Goal: Navigation & Orientation: Understand site structure

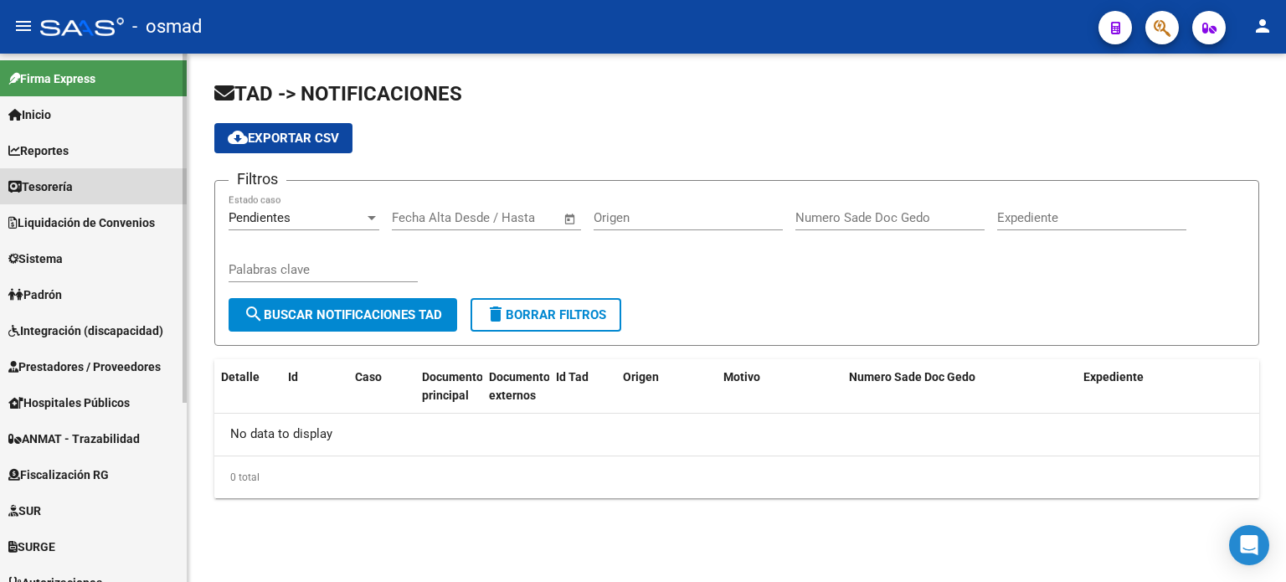
click at [39, 183] on span "Tesorería" at bounding box center [40, 186] width 64 height 18
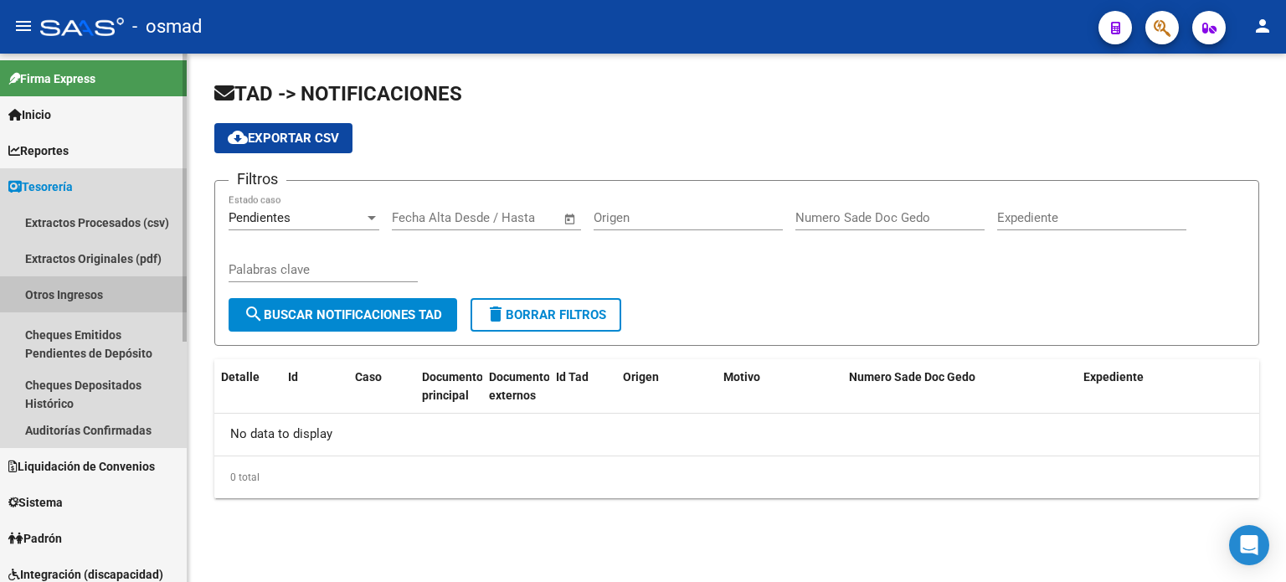
click at [69, 293] on link "Otros Ingresos" at bounding box center [93, 294] width 187 height 36
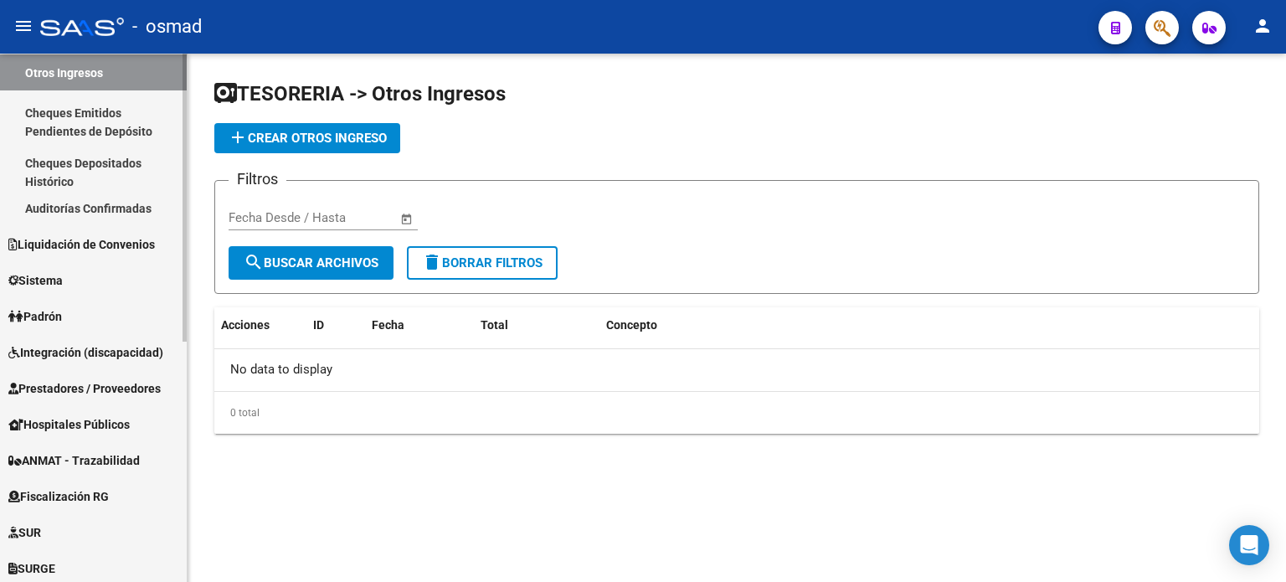
scroll to position [251, 0]
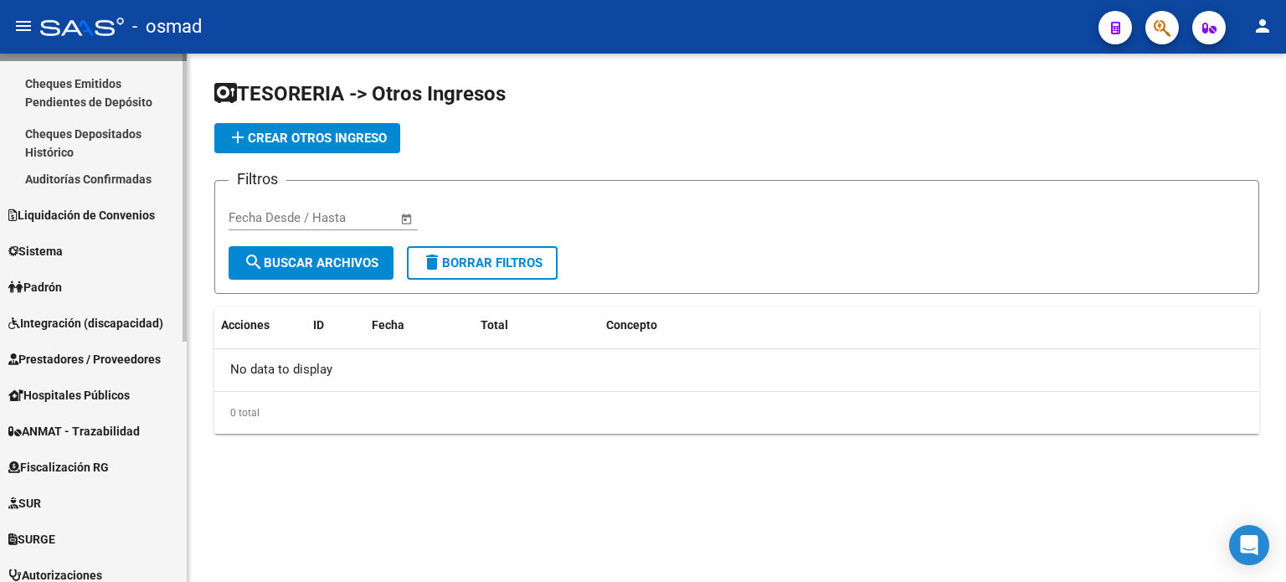
click at [54, 209] on span "Liquidación de Convenios" at bounding box center [81, 215] width 146 height 18
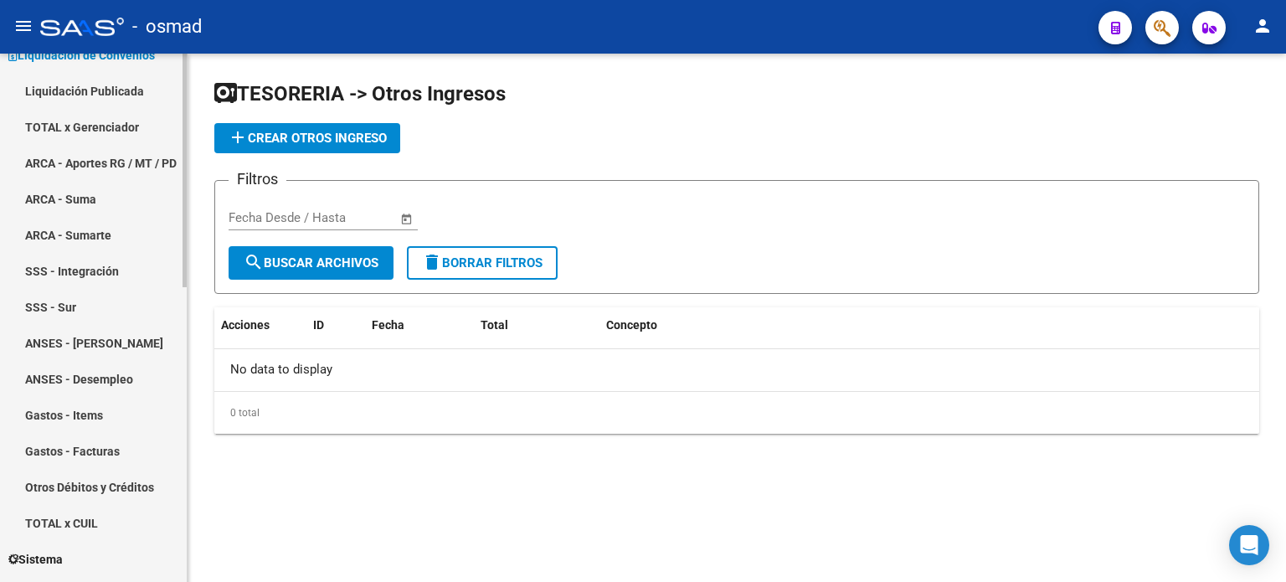
scroll to position [84, 0]
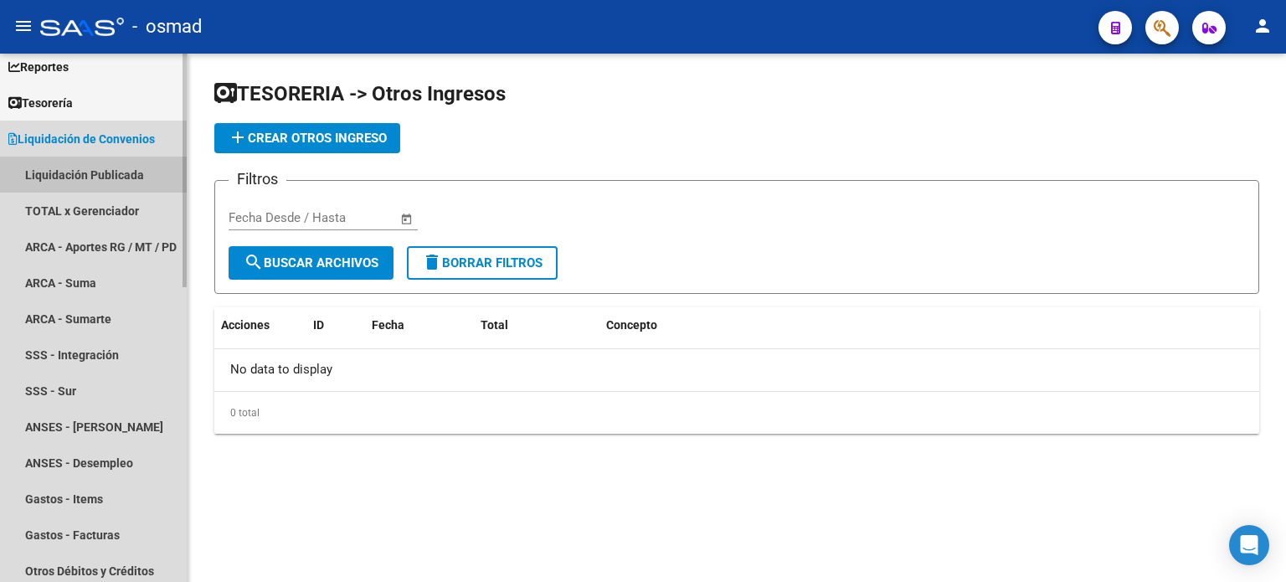
click at [75, 174] on link "Liquidación Publicada" at bounding box center [93, 175] width 187 height 36
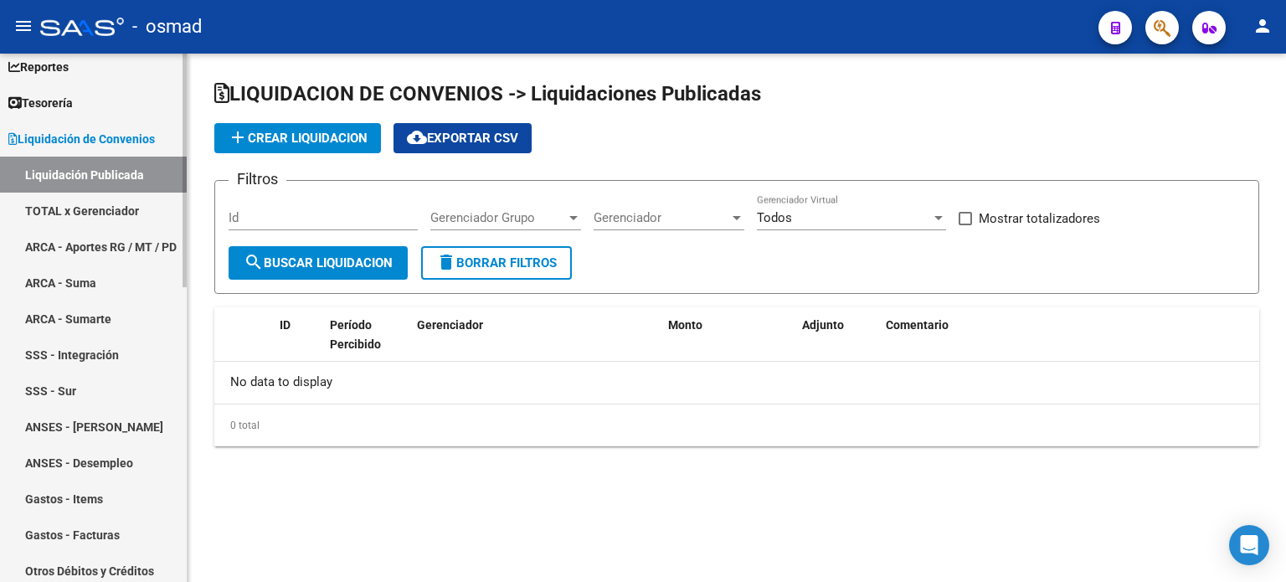
checkbox input "true"
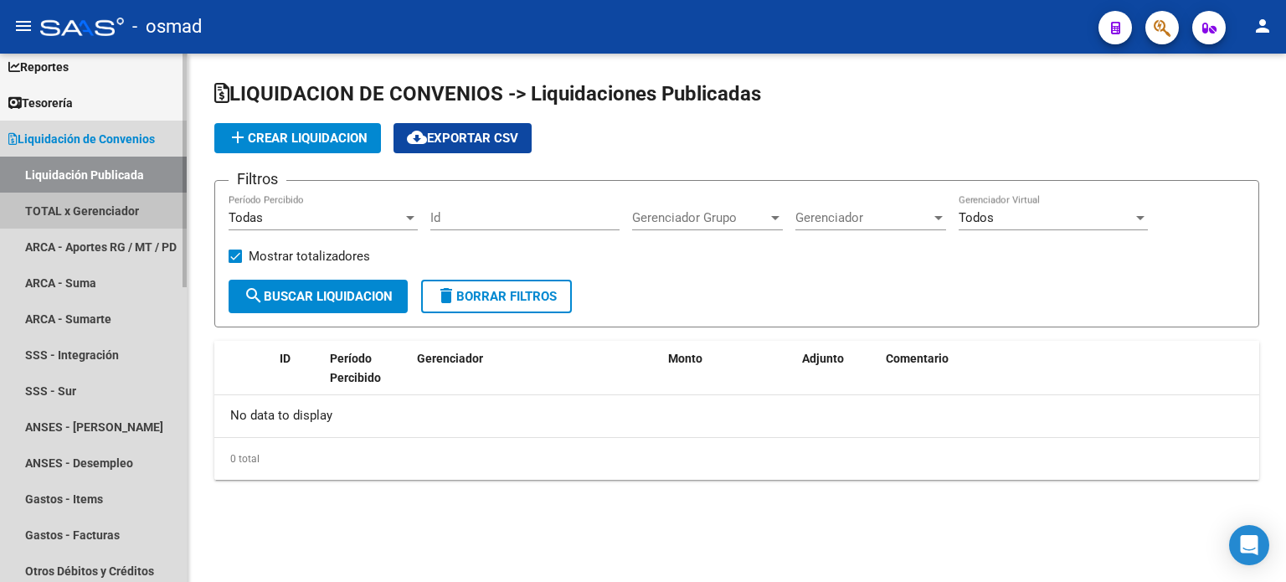
click at [79, 203] on link "TOTAL x Gerenciador" at bounding box center [93, 211] width 187 height 36
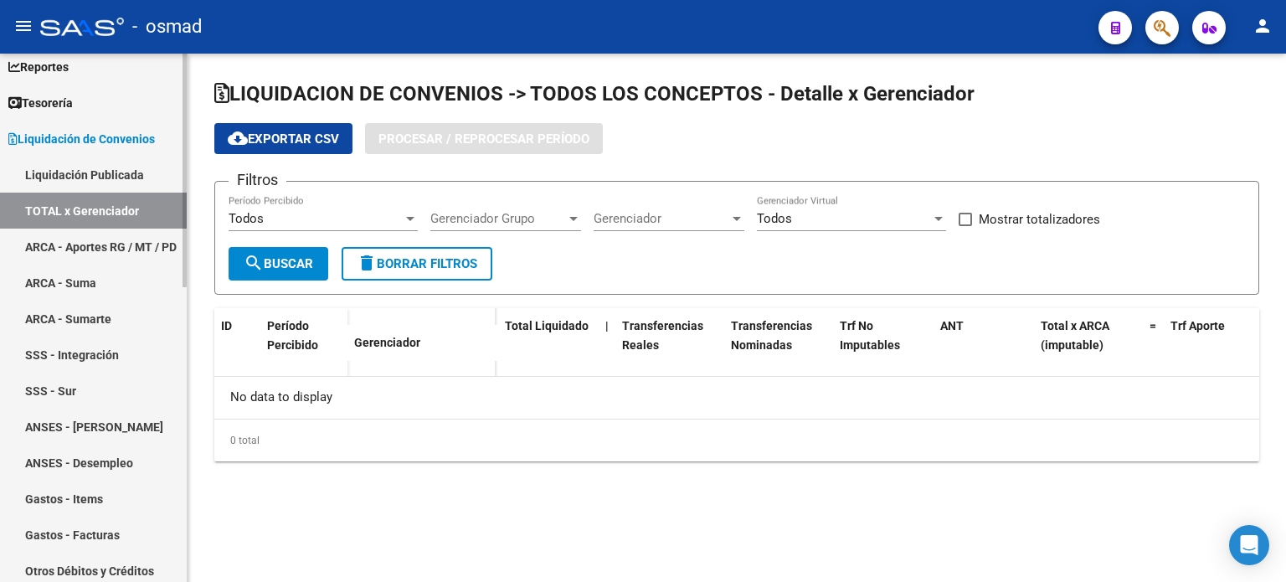
checkbox input "true"
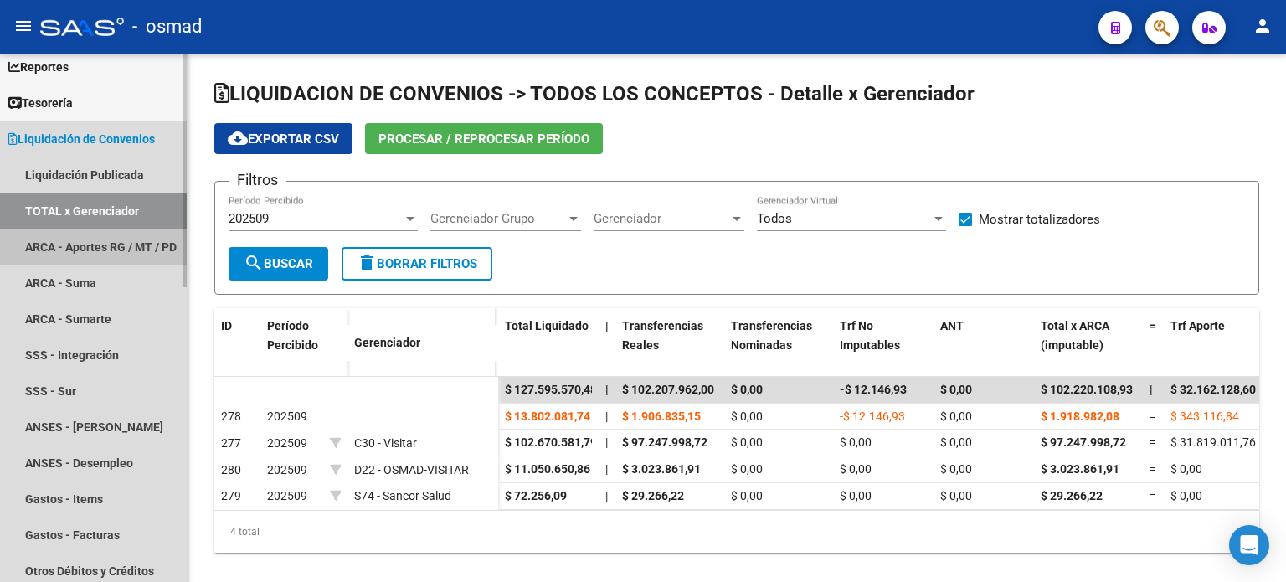
click at [50, 246] on link "ARCA - Aportes RG / MT / PD" at bounding box center [93, 246] width 187 height 36
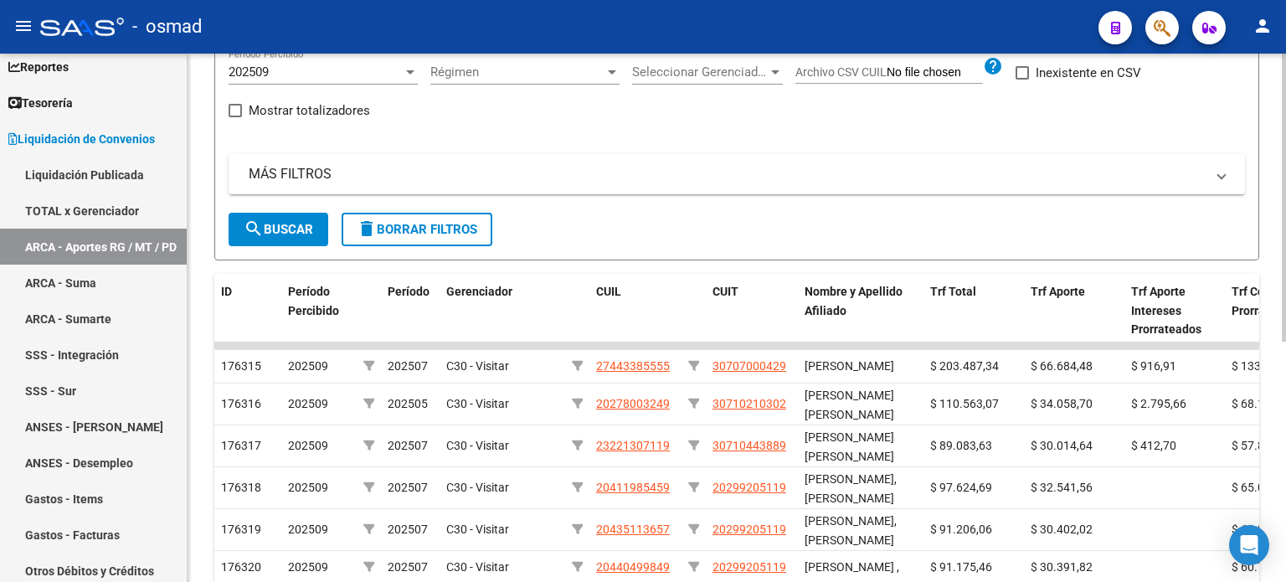
scroll to position [167, 0]
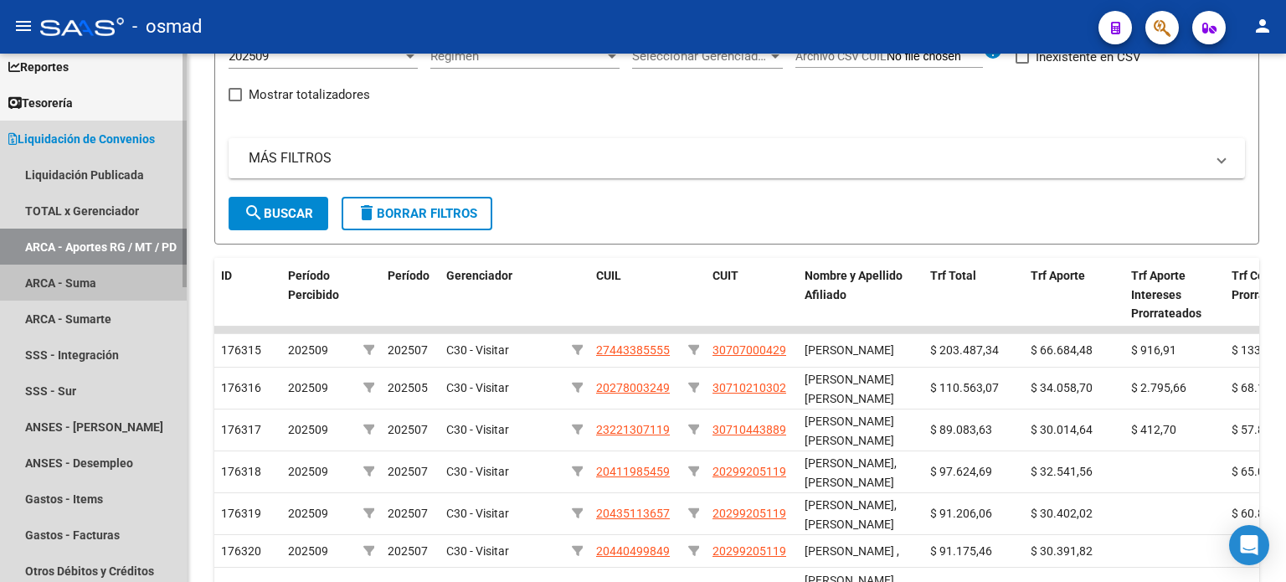
click at [67, 282] on link "ARCA - Suma" at bounding box center [93, 282] width 187 height 36
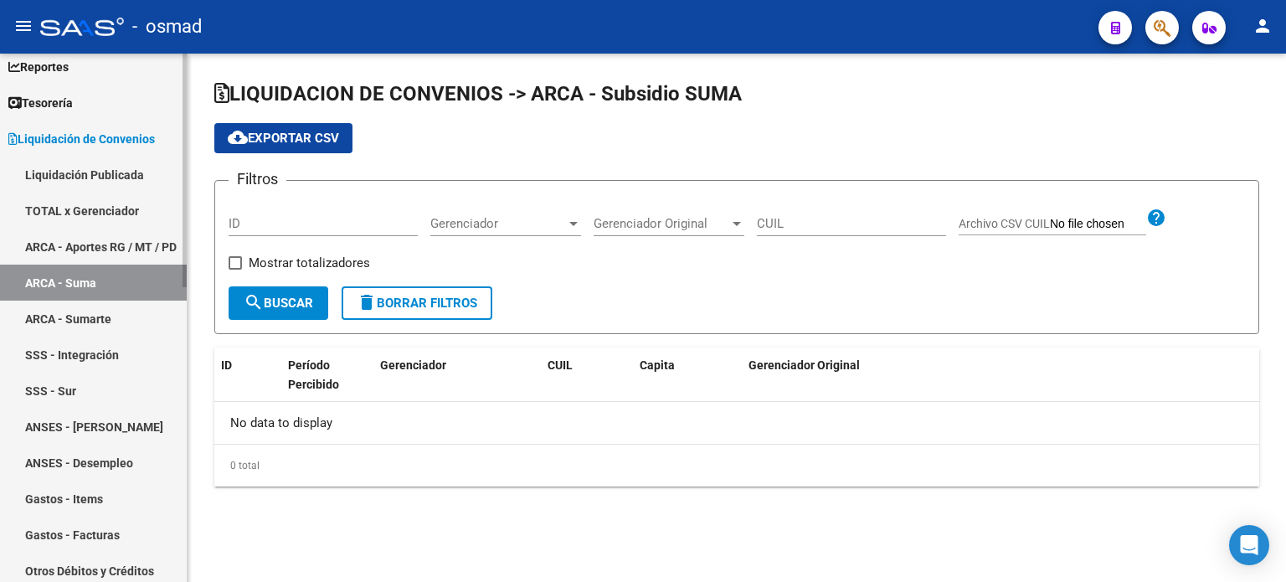
checkbox input "true"
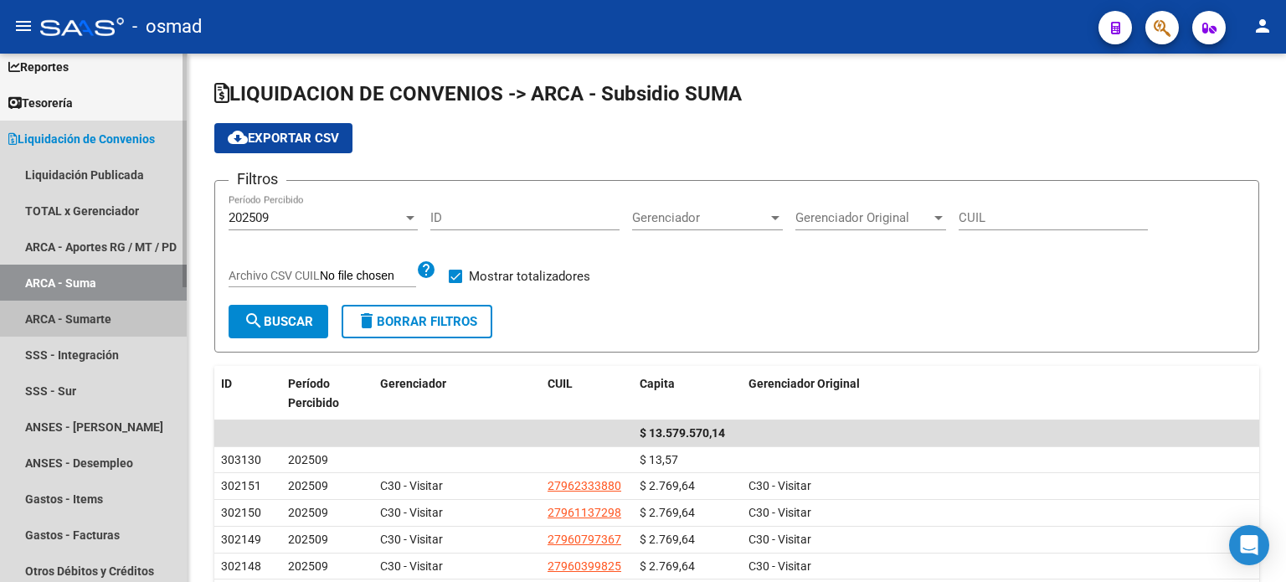
click at [70, 321] on link "ARCA - Sumarte" at bounding box center [93, 318] width 187 height 36
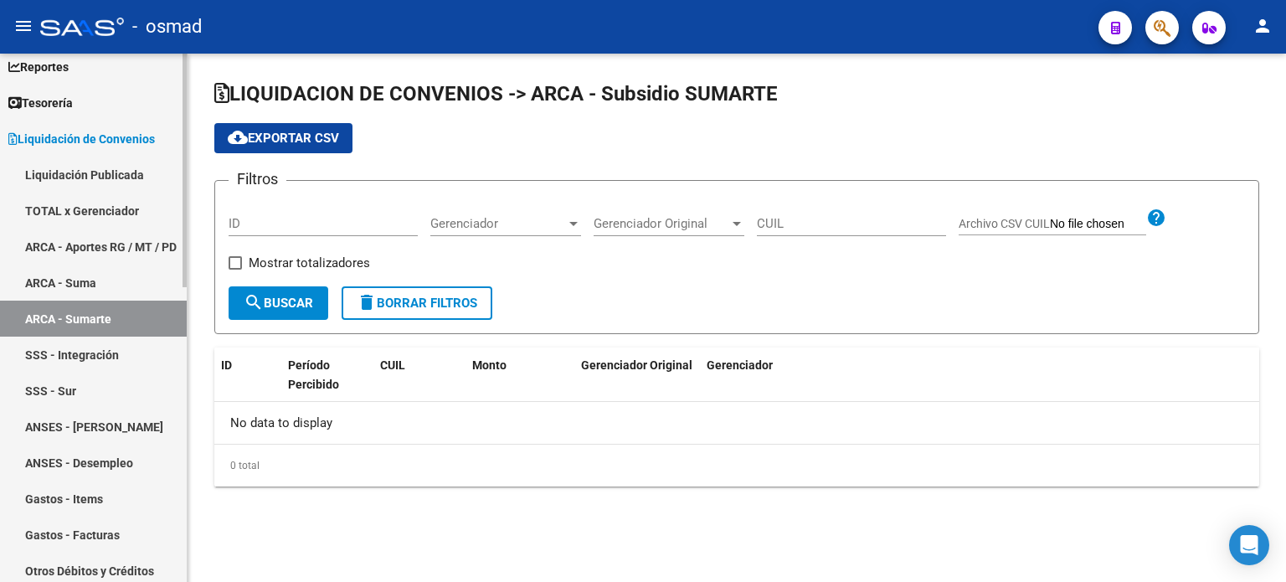
checkbox input "true"
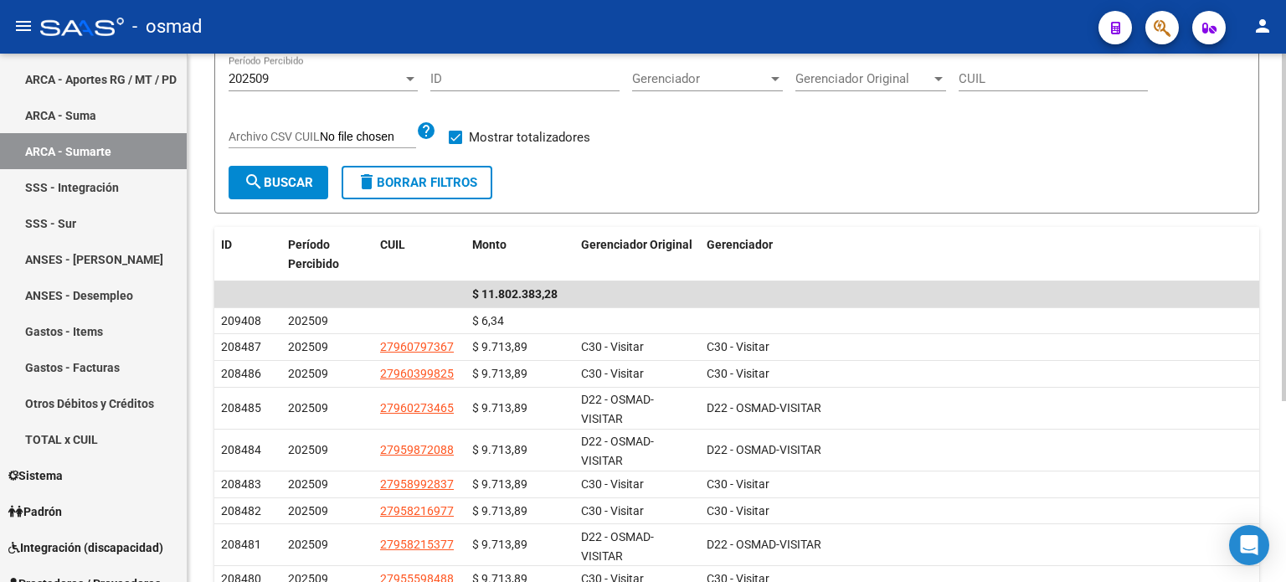
scroll to position [167, 0]
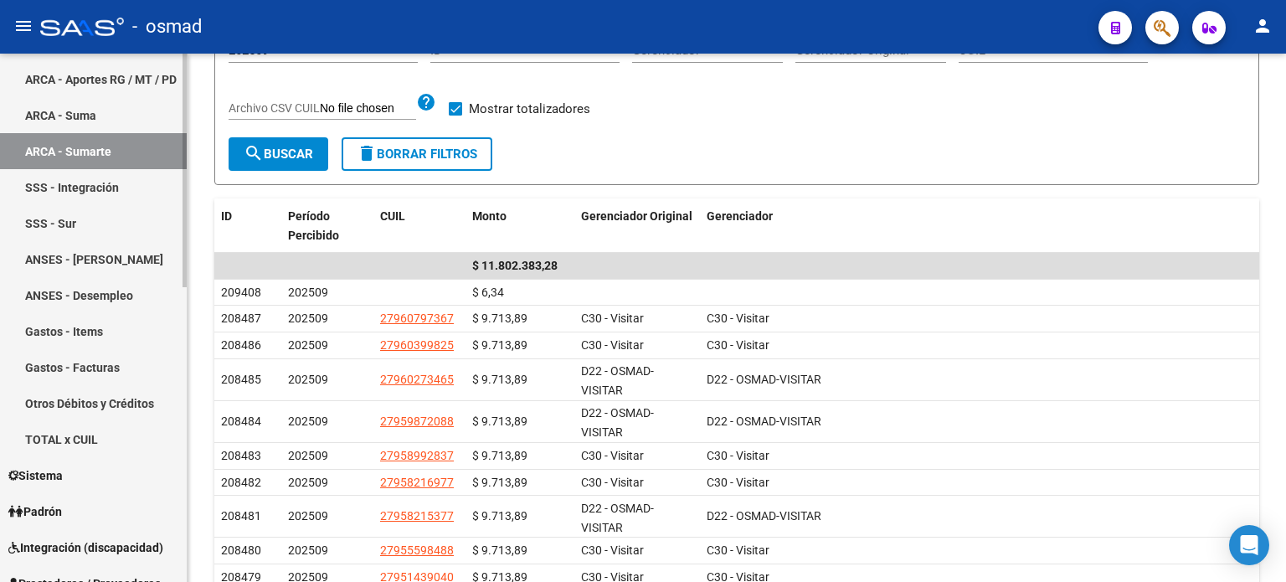
click at [63, 184] on link "SSS - Integración" at bounding box center [93, 187] width 187 height 36
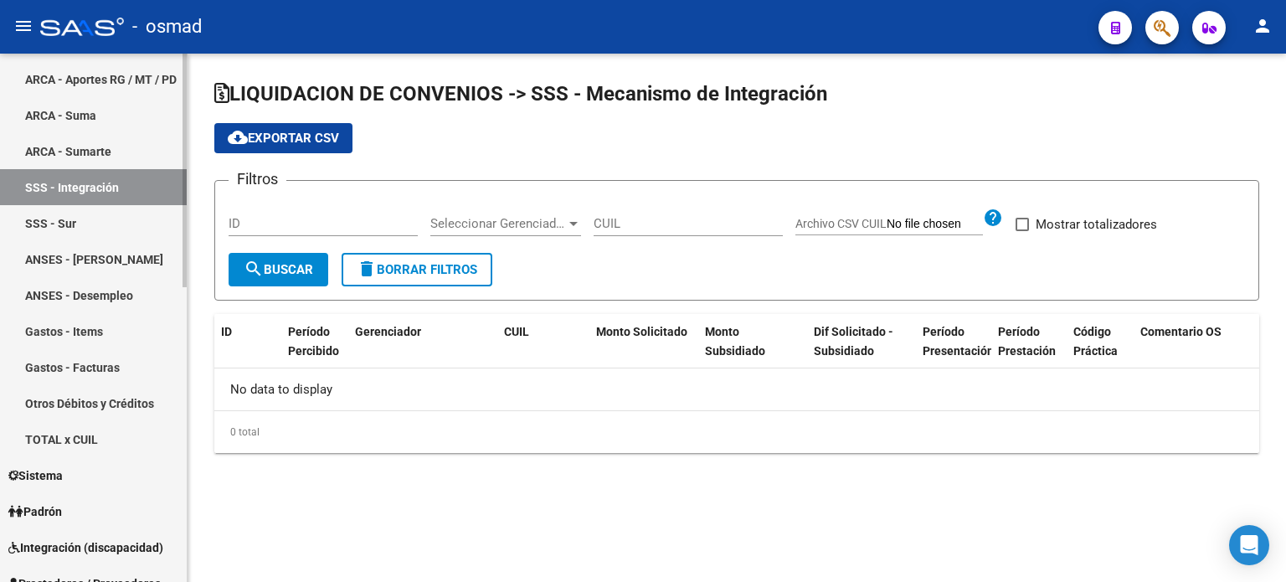
checkbox input "true"
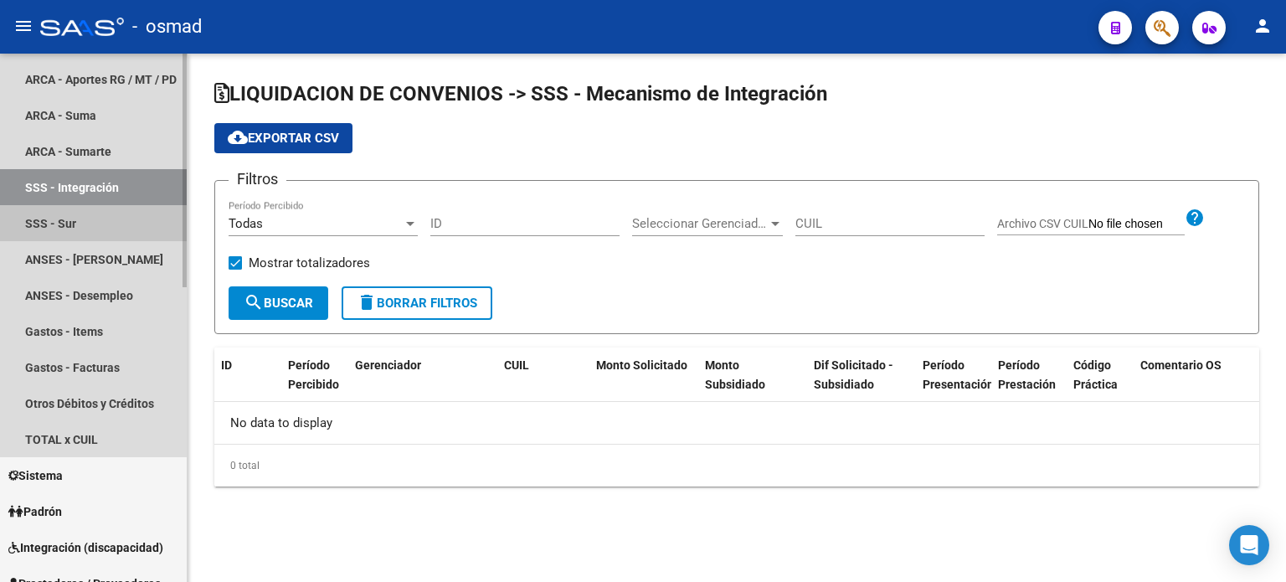
click at [63, 223] on link "SSS - Sur" at bounding box center [93, 223] width 187 height 36
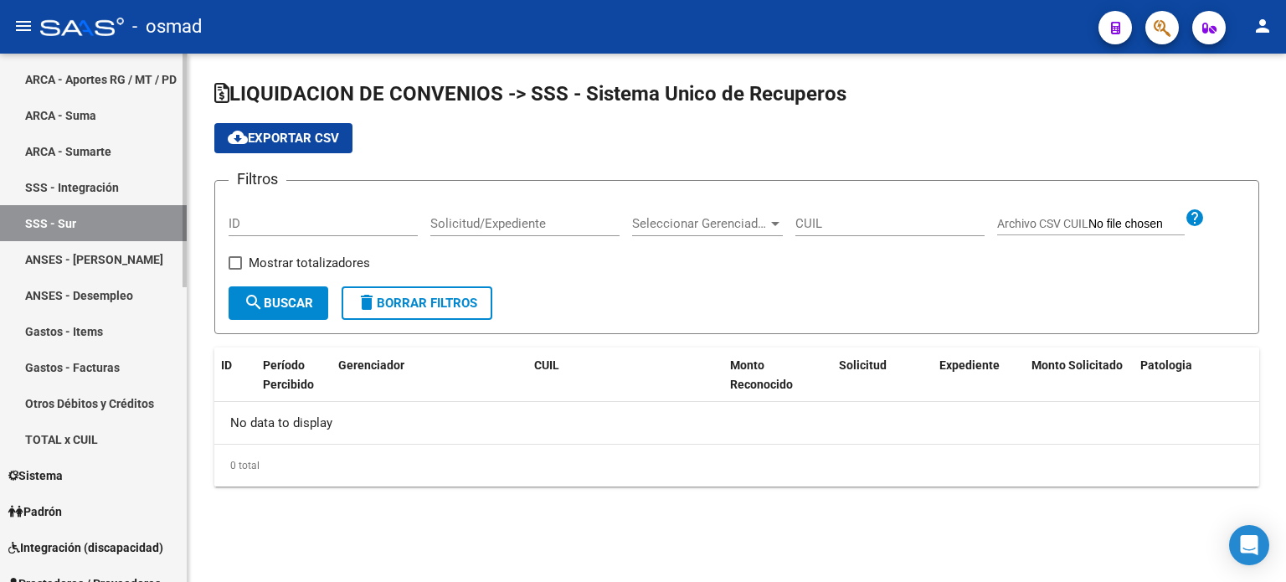
checkbox input "true"
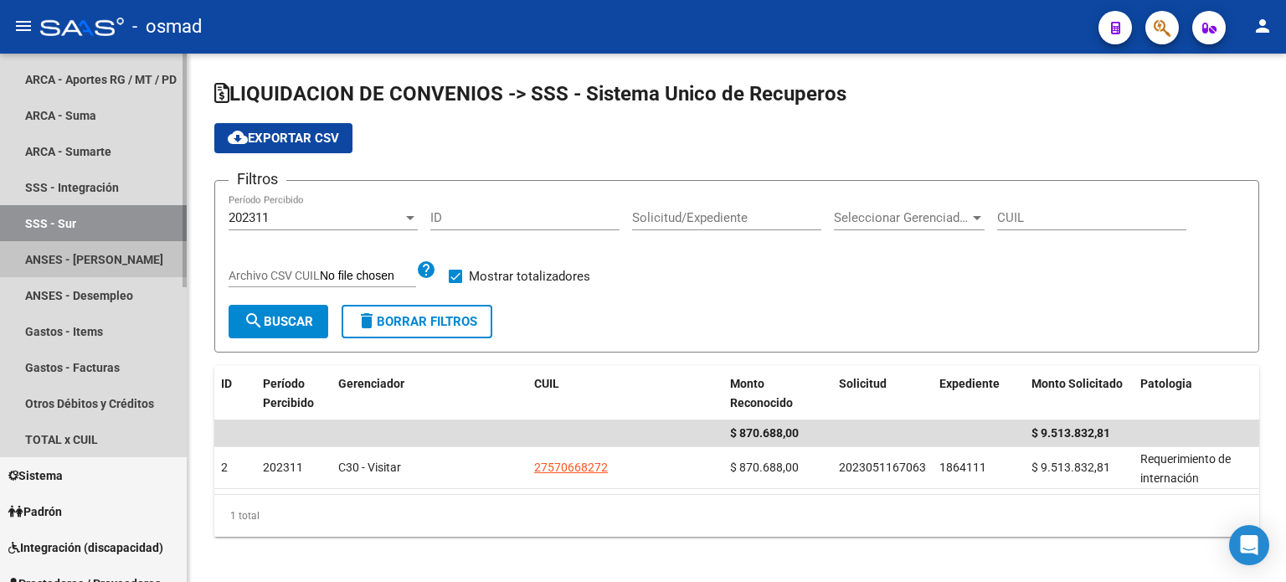
click at [100, 259] on link "ANSES - [PERSON_NAME]" at bounding box center [93, 259] width 187 height 36
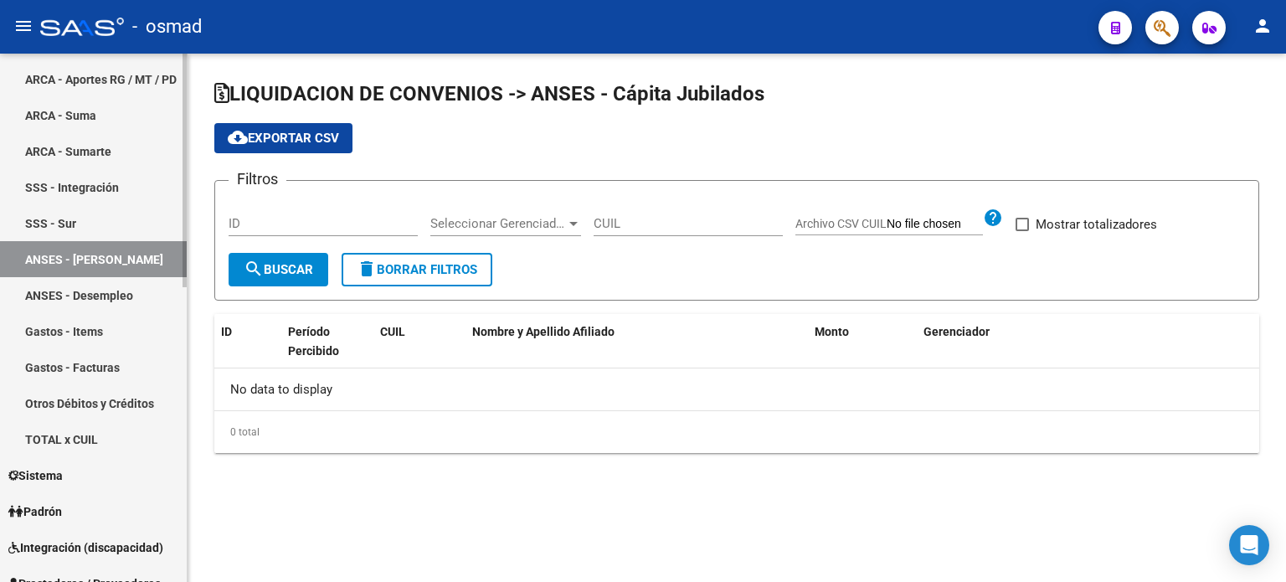
checkbox input "true"
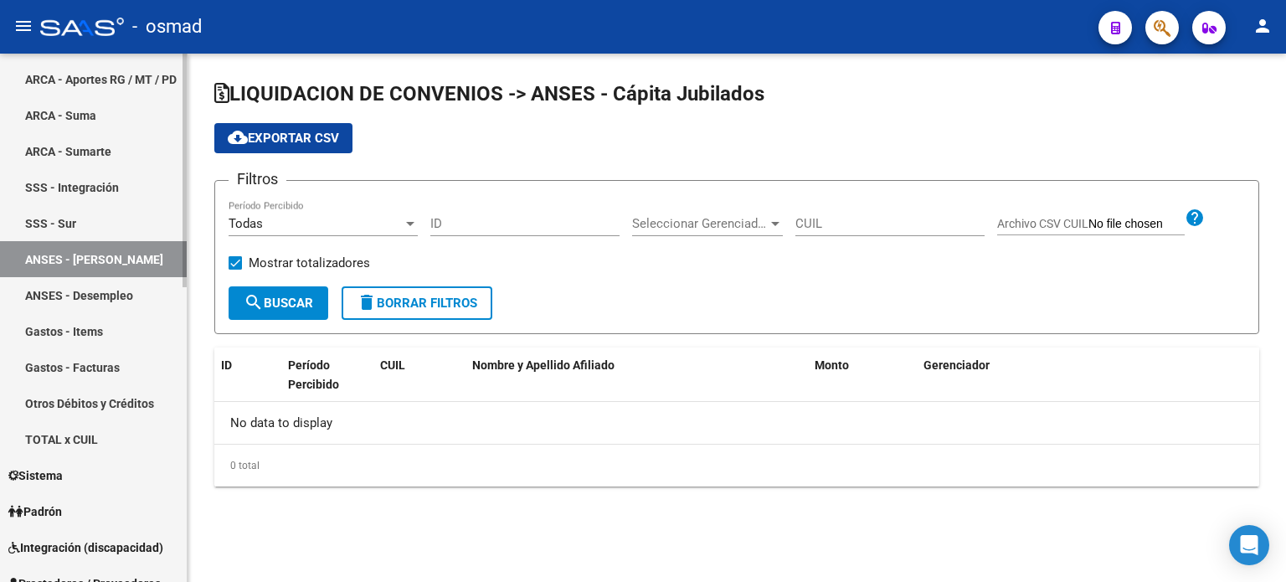
click at [92, 292] on link "ANSES - Desempleo" at bounding box center [93, 295] width 187 height 36
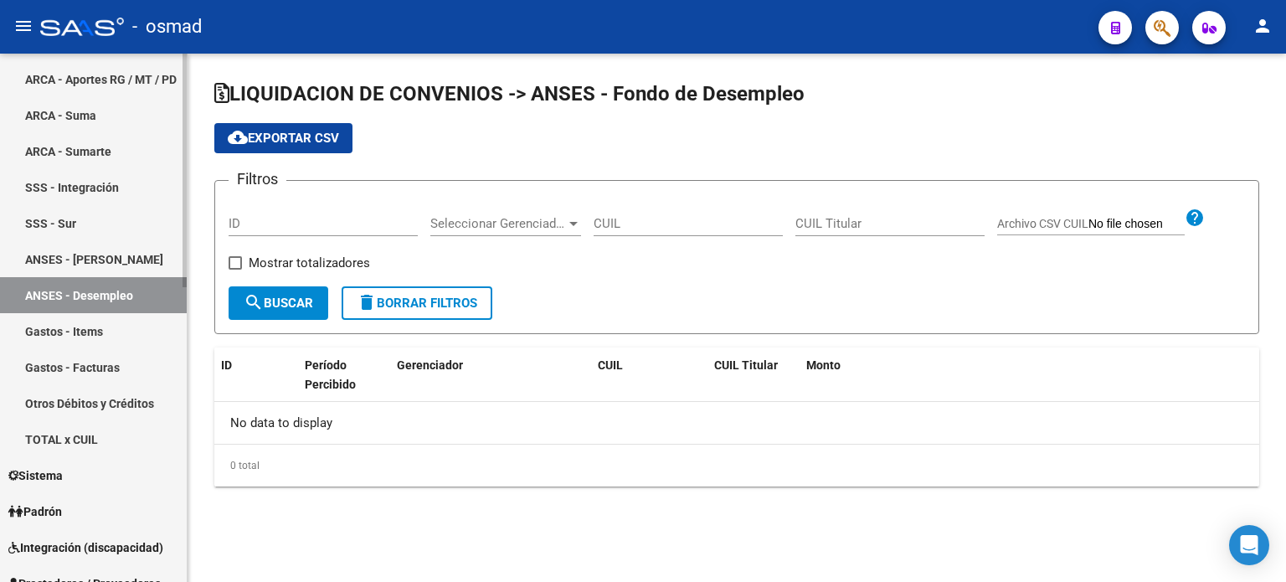
checkbox input "true"
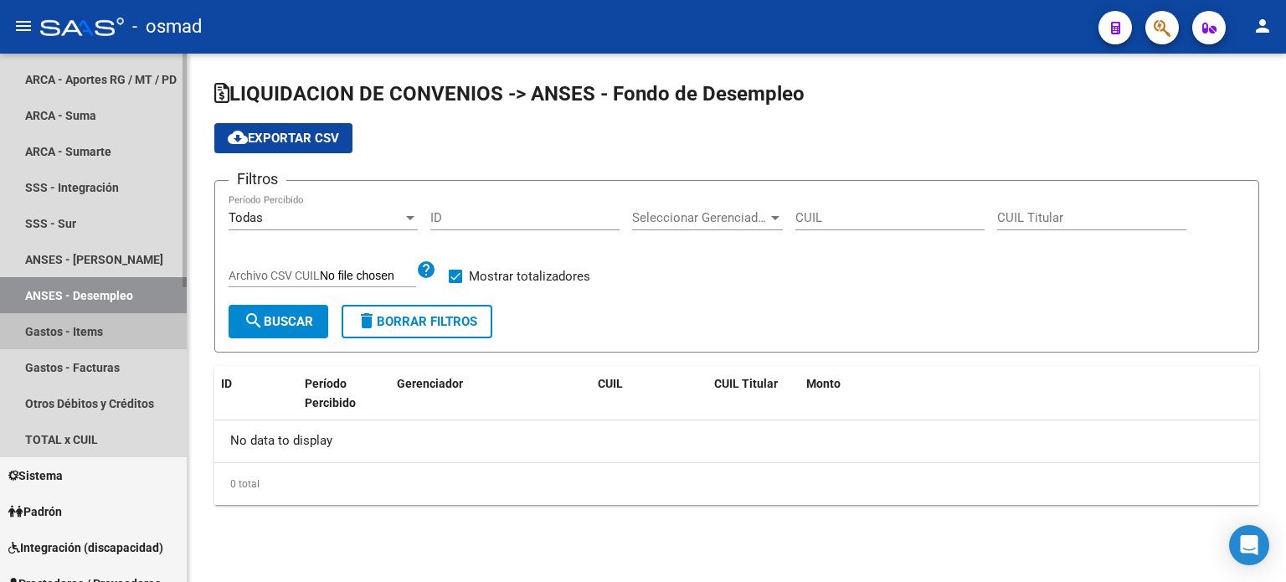
click at [87, 330] on link "Gastos - Items" at bounding box center [93, 331] width 187 height 36
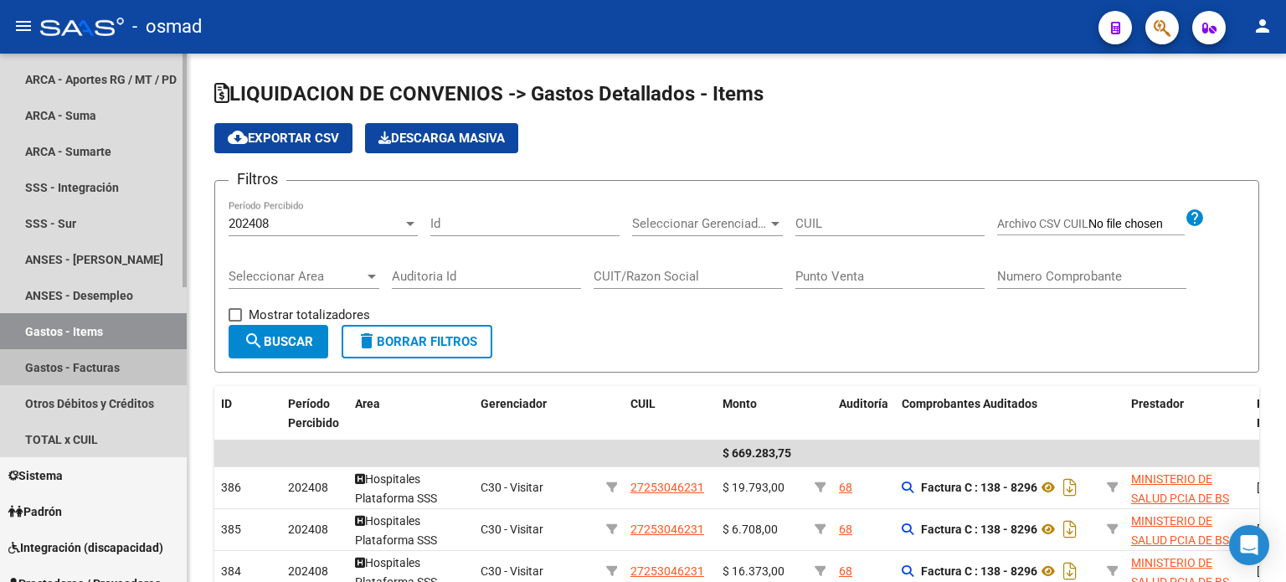
click at [84, 369] on link "Gastos - Facturas" at bounding box center [93, 367] width 187 height 36
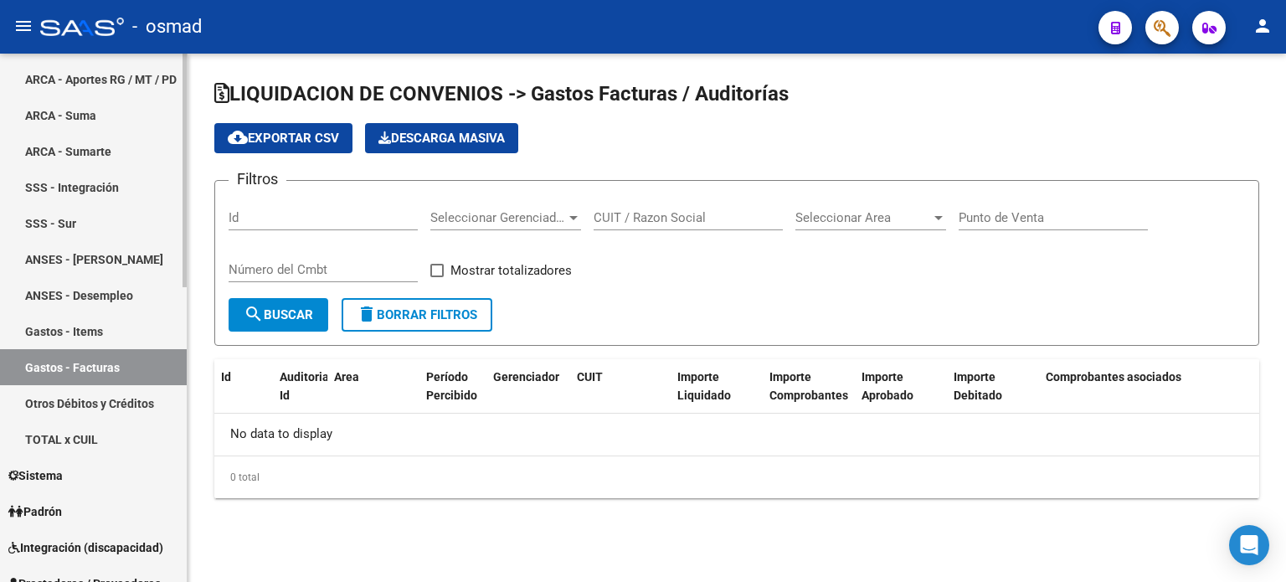
checkbox input "true"
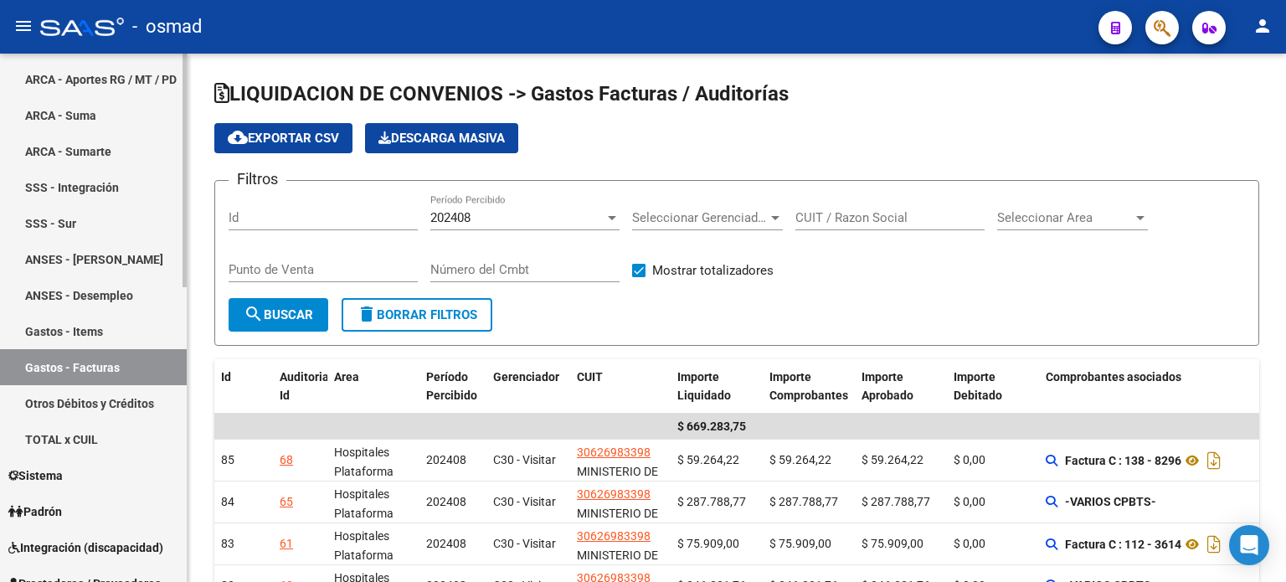
click at [90, 327] on link "Gastos - Items" at bounding box center [93, 331] width 187 height 36
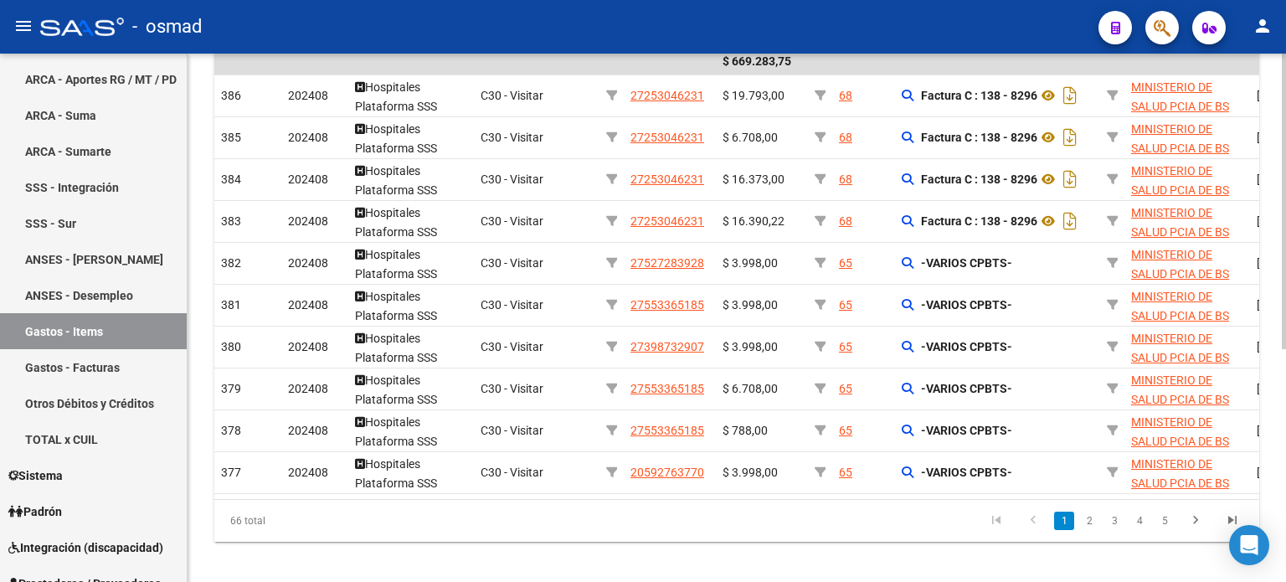
scroll to position [415, 0]
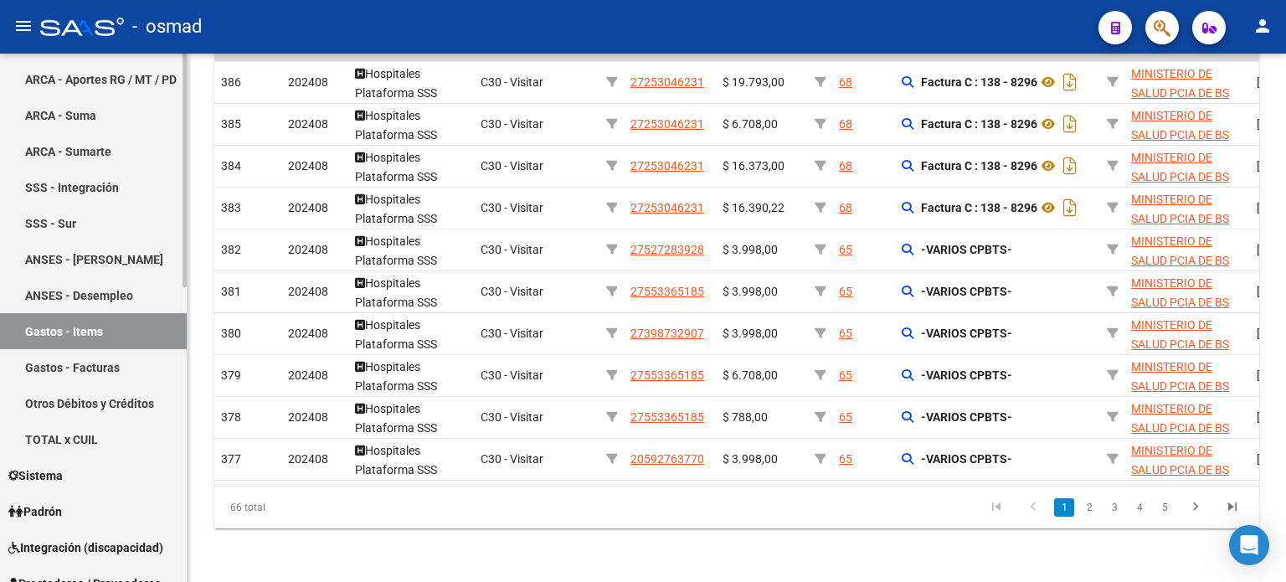
click at [74, 361] on link "Gastos - Facturas" at bounding box center [93, 367] width 187 height 36
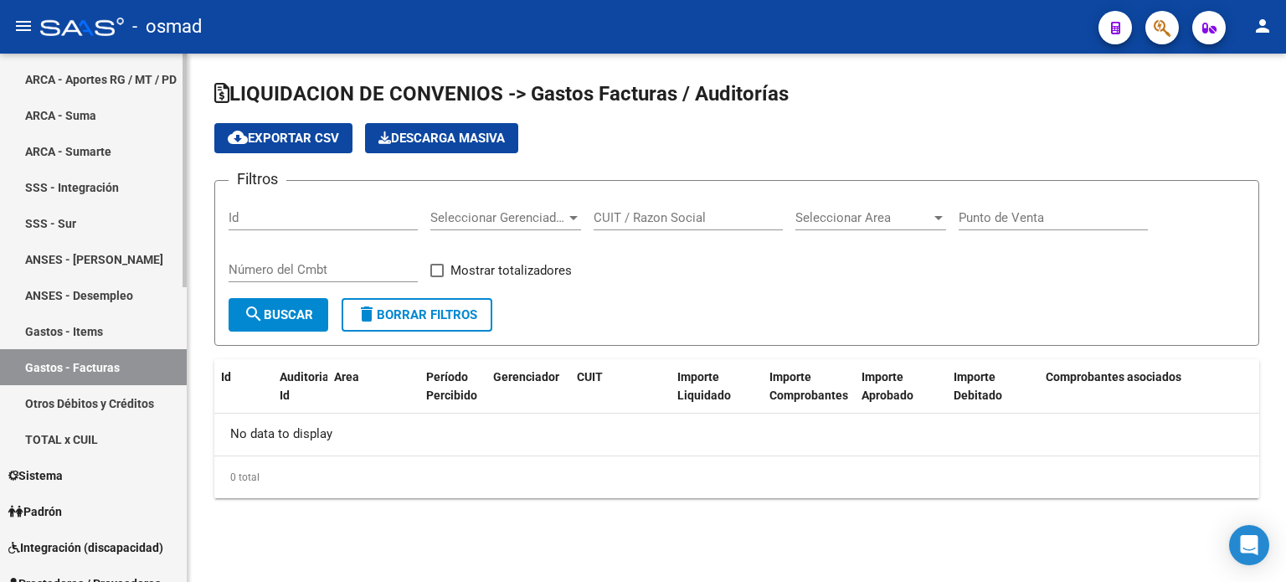
checkbox input "true"
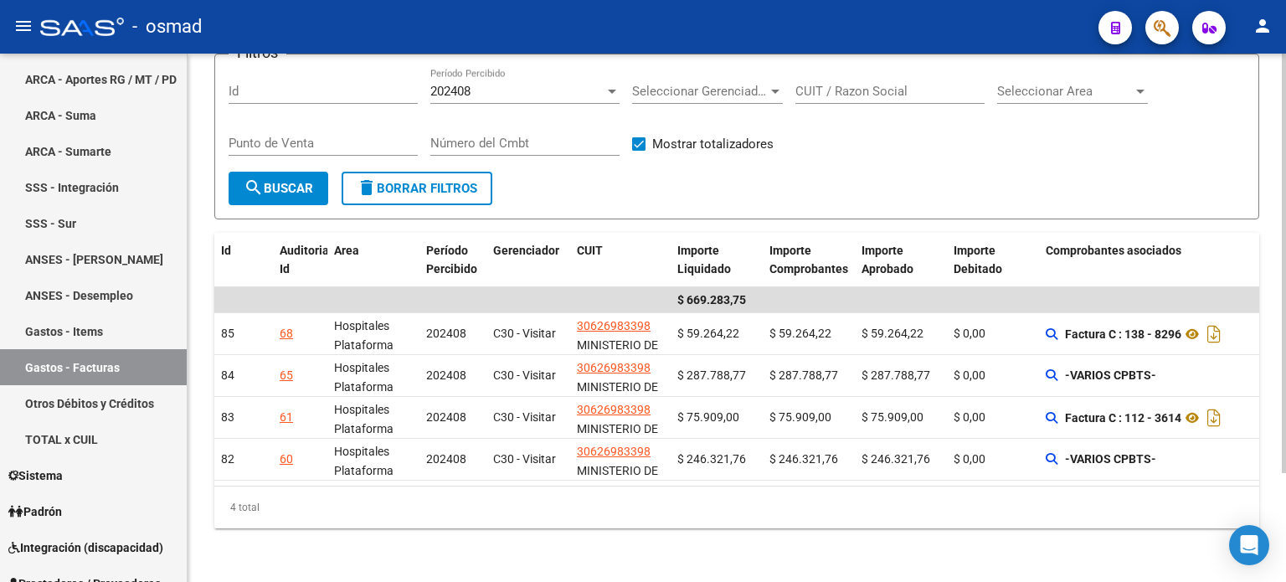
scroll to position [137, 0]
click at [67, 400] on link "Otros Débitos y Créditos" at bounding box center [93, 403] width 187 height 36
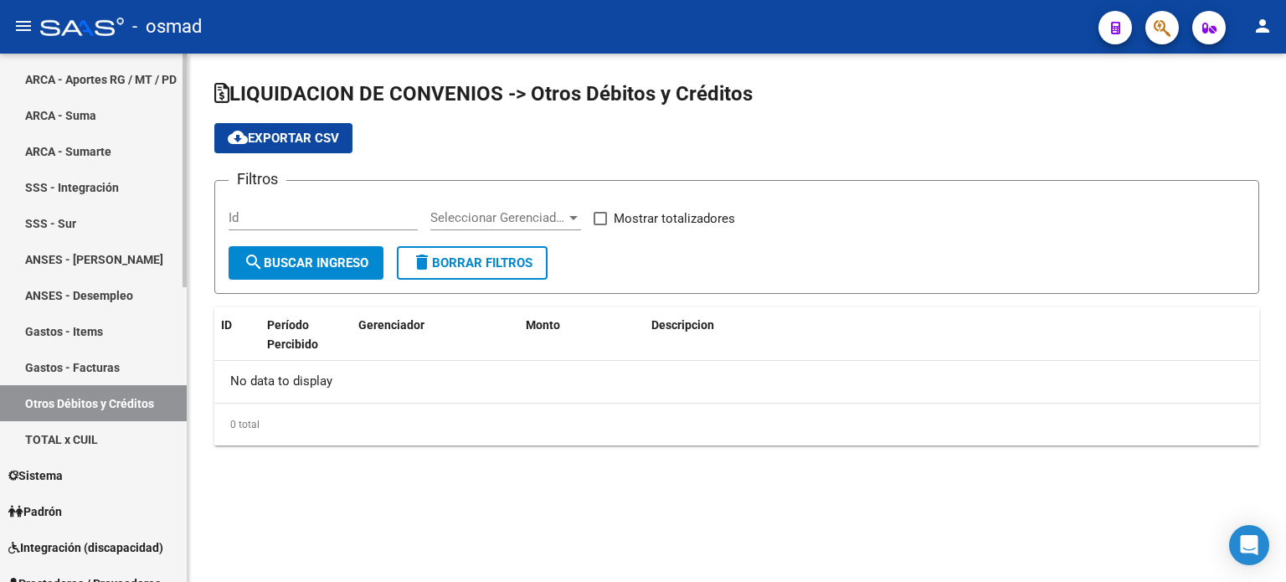
checkbox input "true"
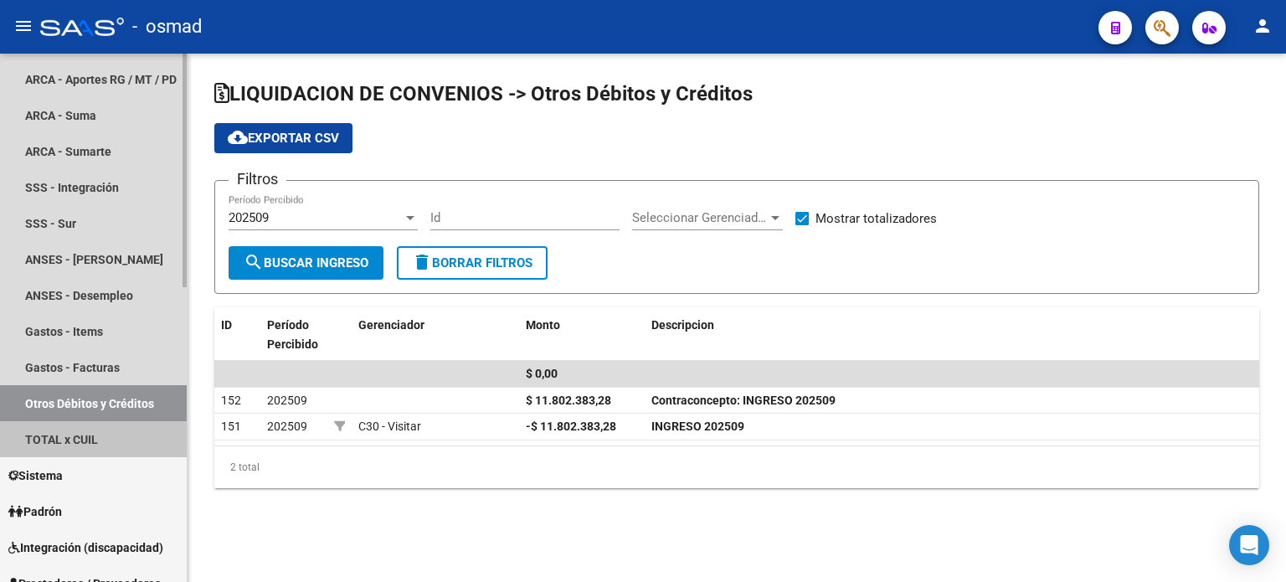
click at [65, 440] on link "TOTAL x CUIL" at bounding box center [93, 439] width 187 height 36
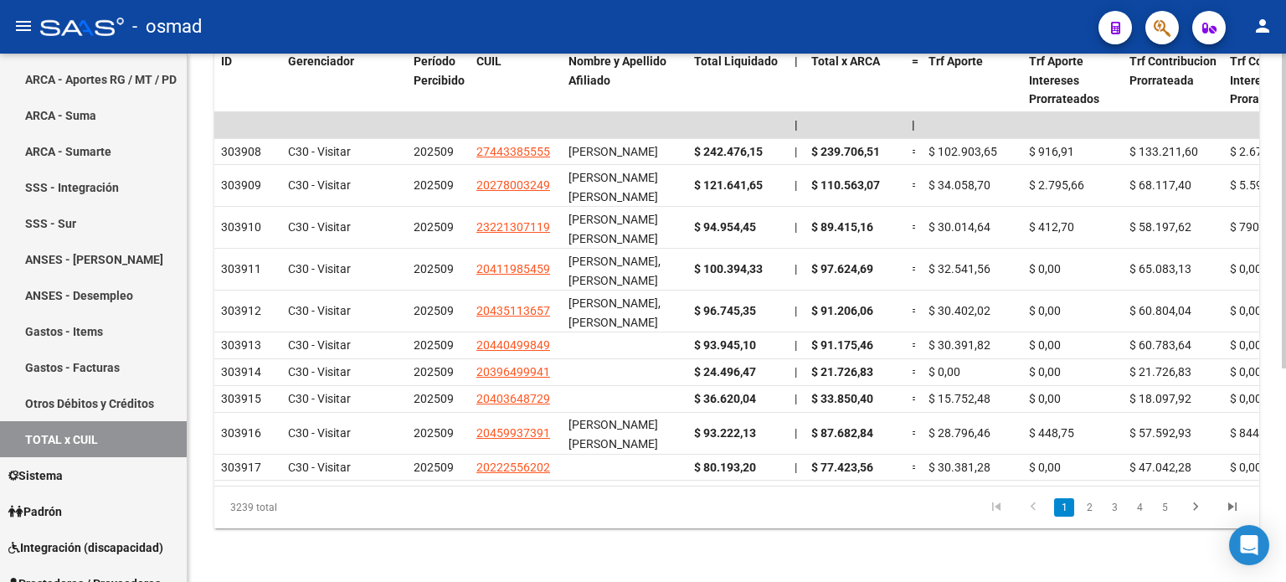
scroll to position [358, 0]
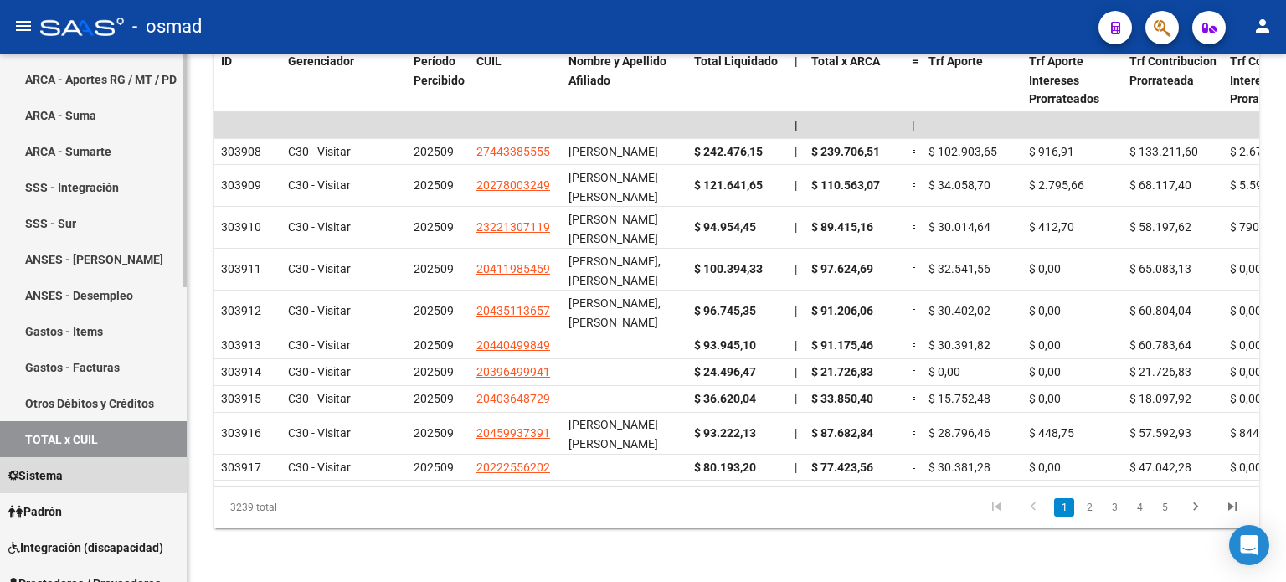
click at [54, 468] on span "Sistema" at bounding box center [35, 475] width 54 height 18
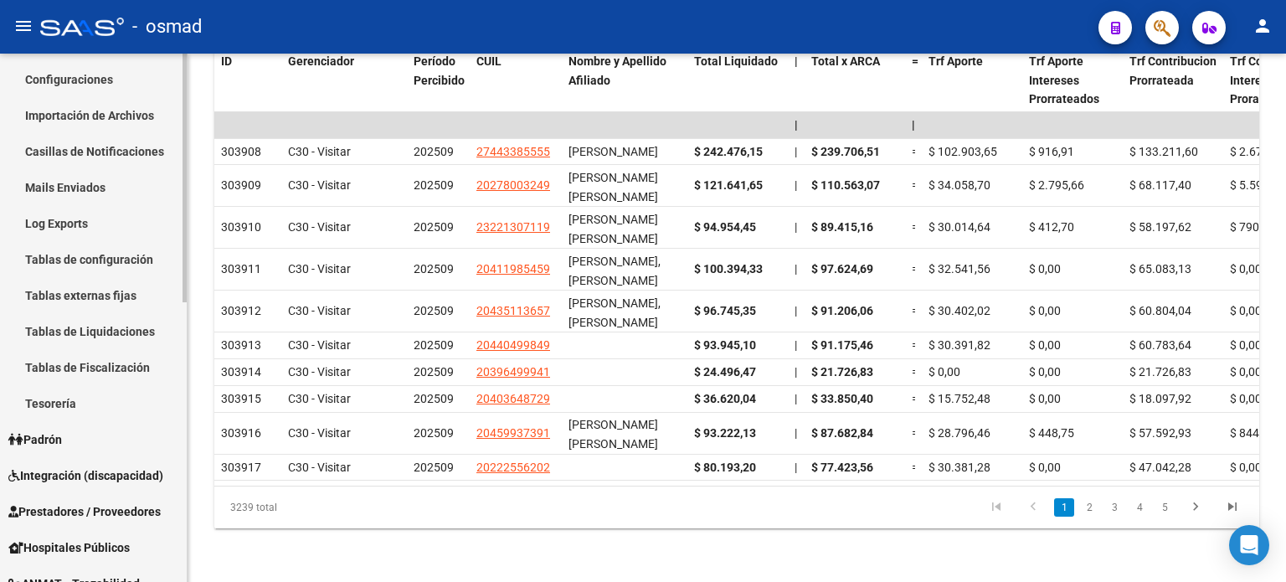
scroll to position [335, 0]
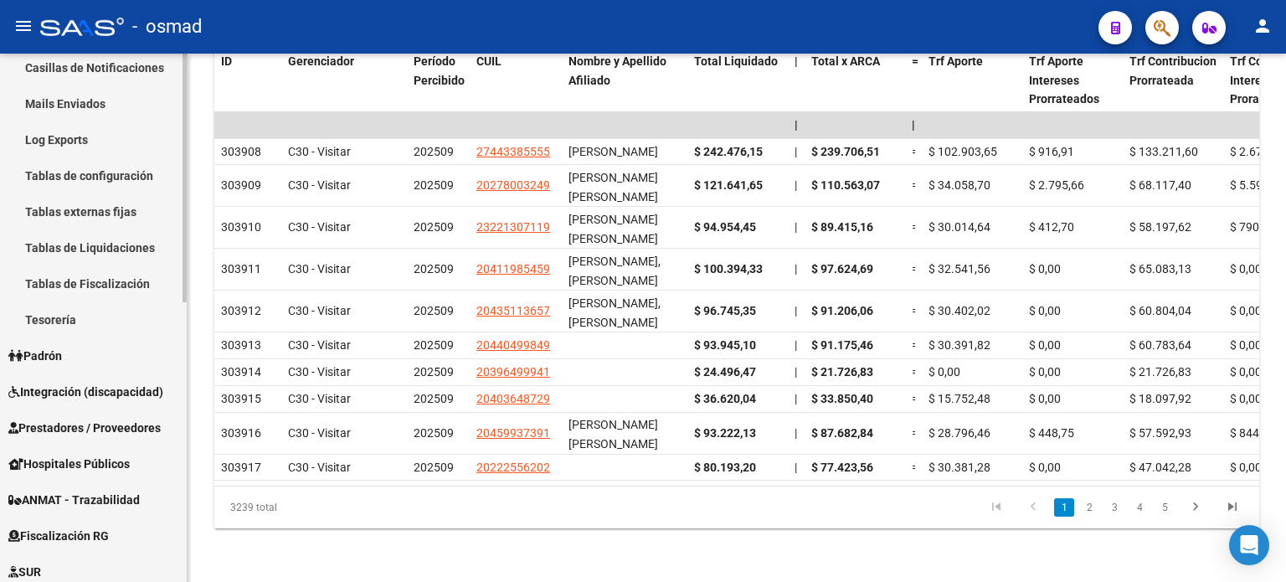
click at [89, 238] on link "Tablas de Liquidaciones" at bounding box center [93, 247] width 187 height 36
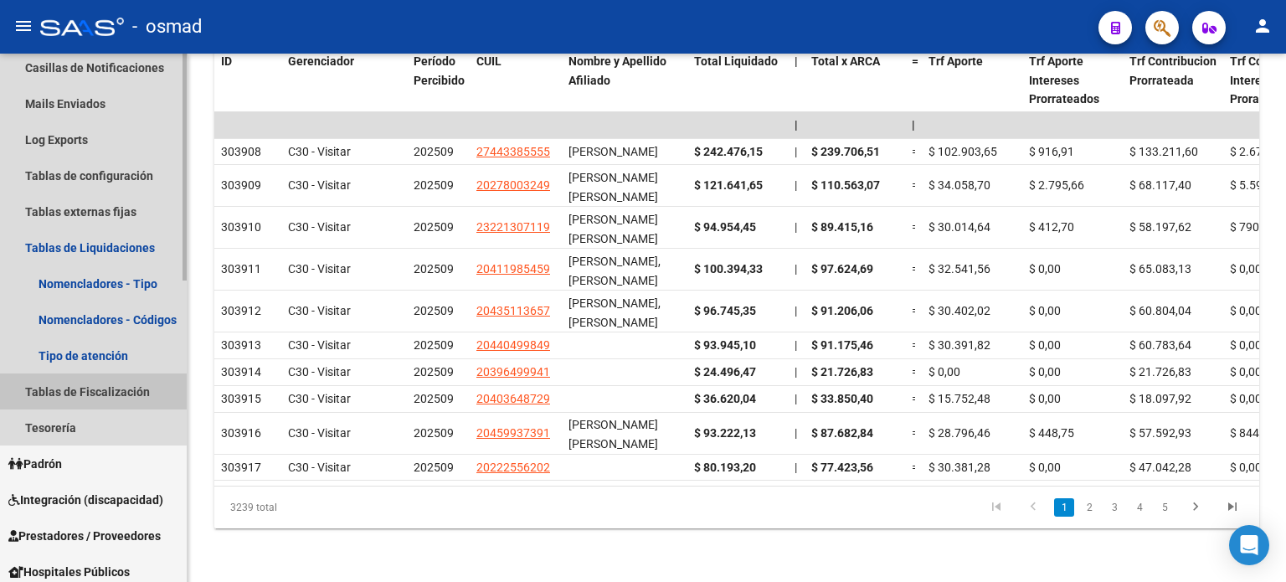
click at [85, 380] on link "Tablas de Fiscalización" at bounding box center [93, 391] width 187 height 36
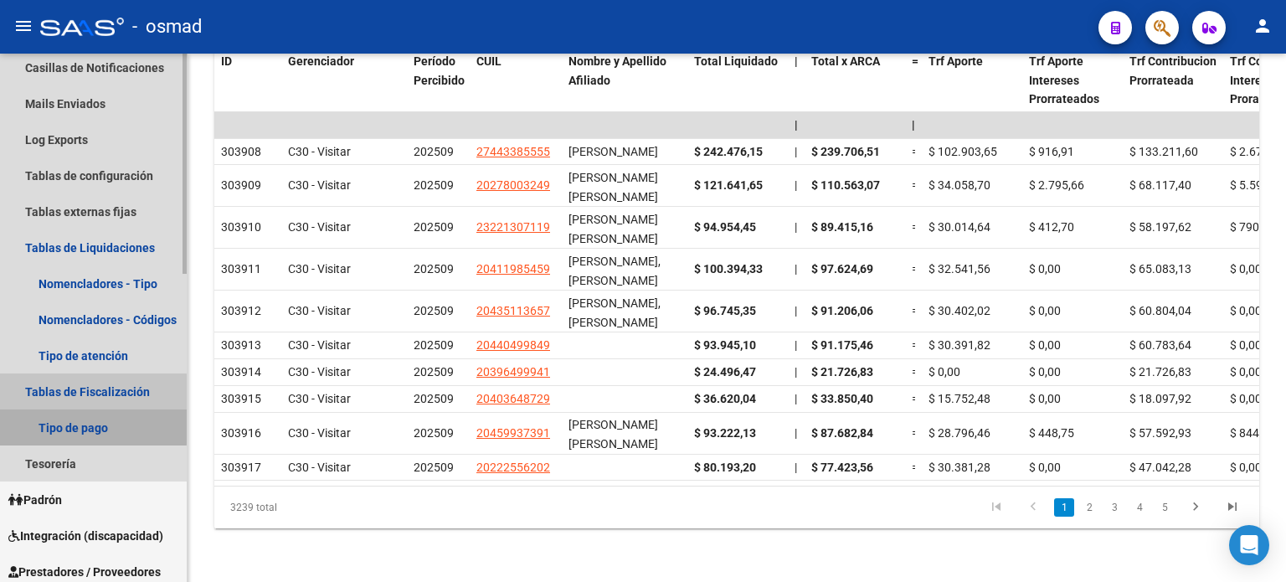
click at [84, 426] on link "Tipo de pago" at bounding box center [93, 427] width 187 height 36
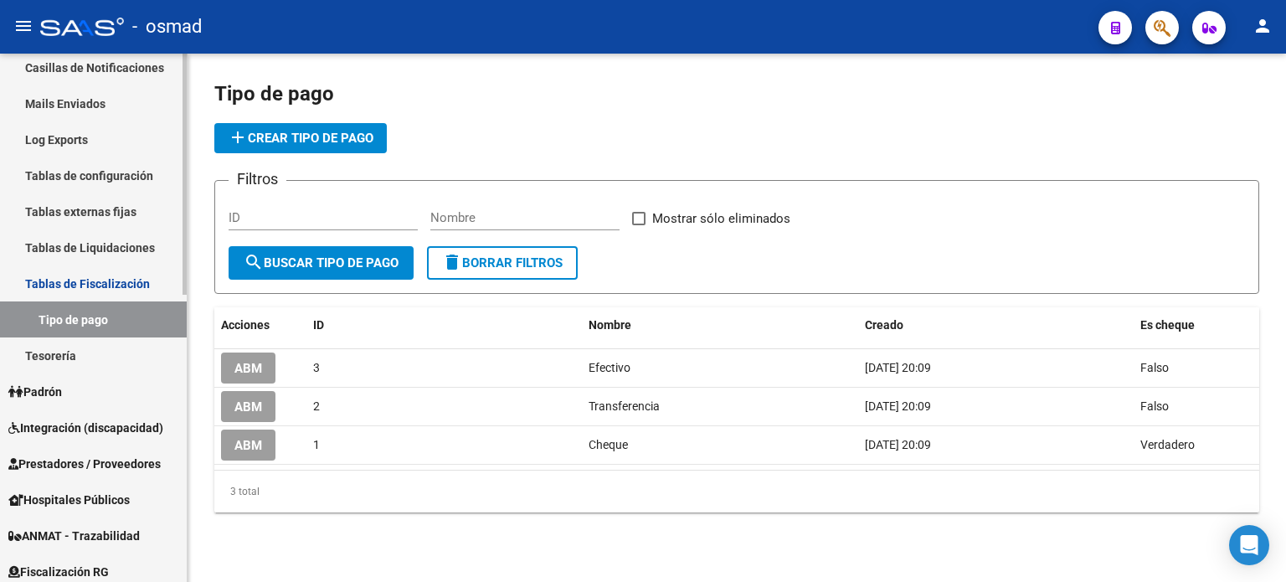
click at [82, 285] on link "Tablas de Fiscalización" at bounding box center [93, 283] width 187 height 36
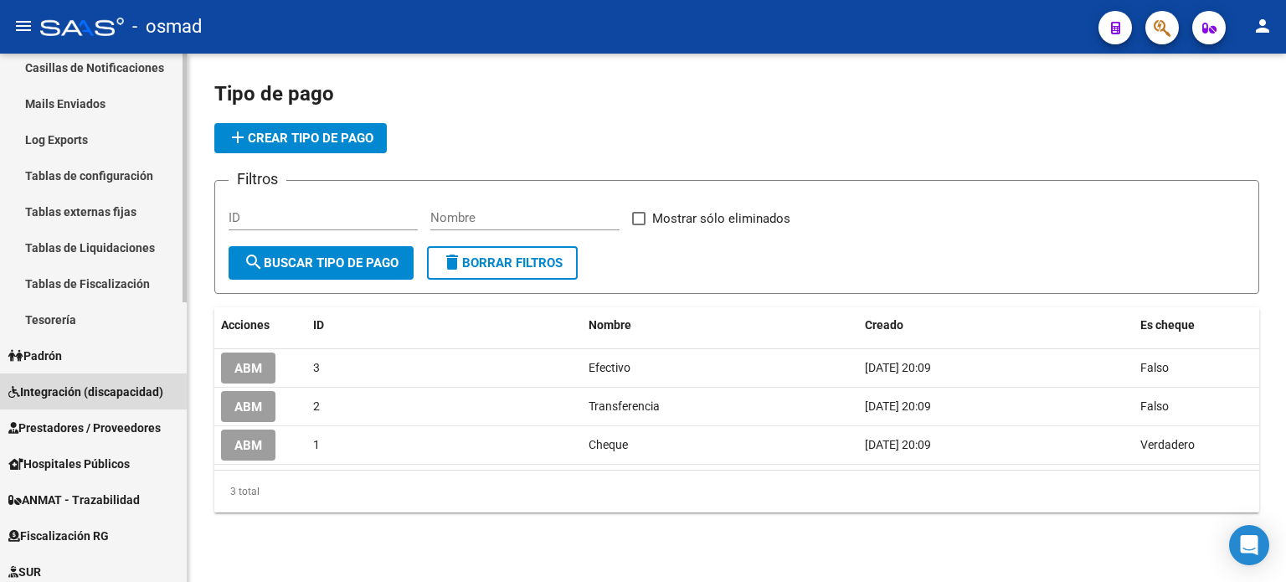
click at [74, 395] on span "Integración (discapacidad)" at bounding box center [85, 391] width 155 height 18
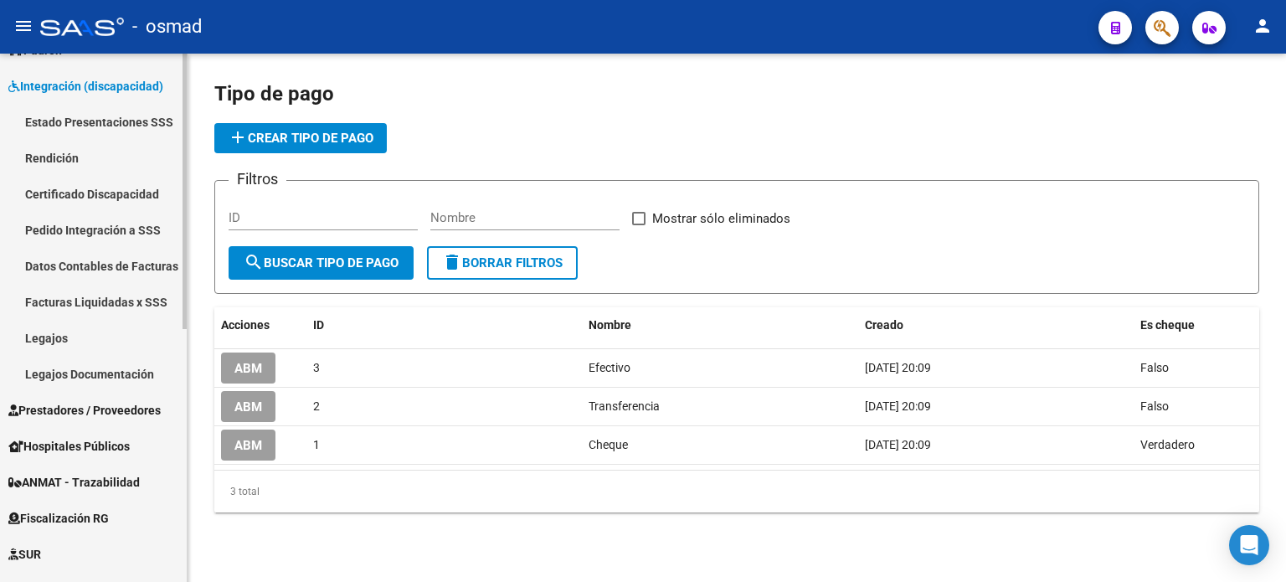
scroll to position [151, 0]
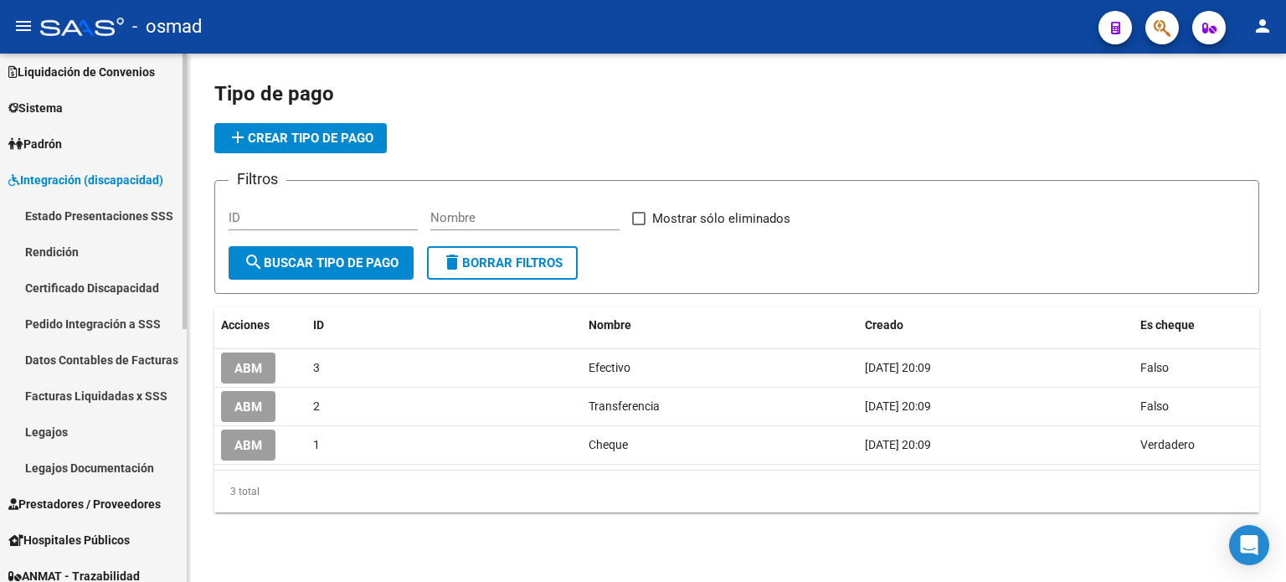
click at [76, 213] on link "Estado Presentaciones SSS" at bounding box center [93, 216] width 187 height 36
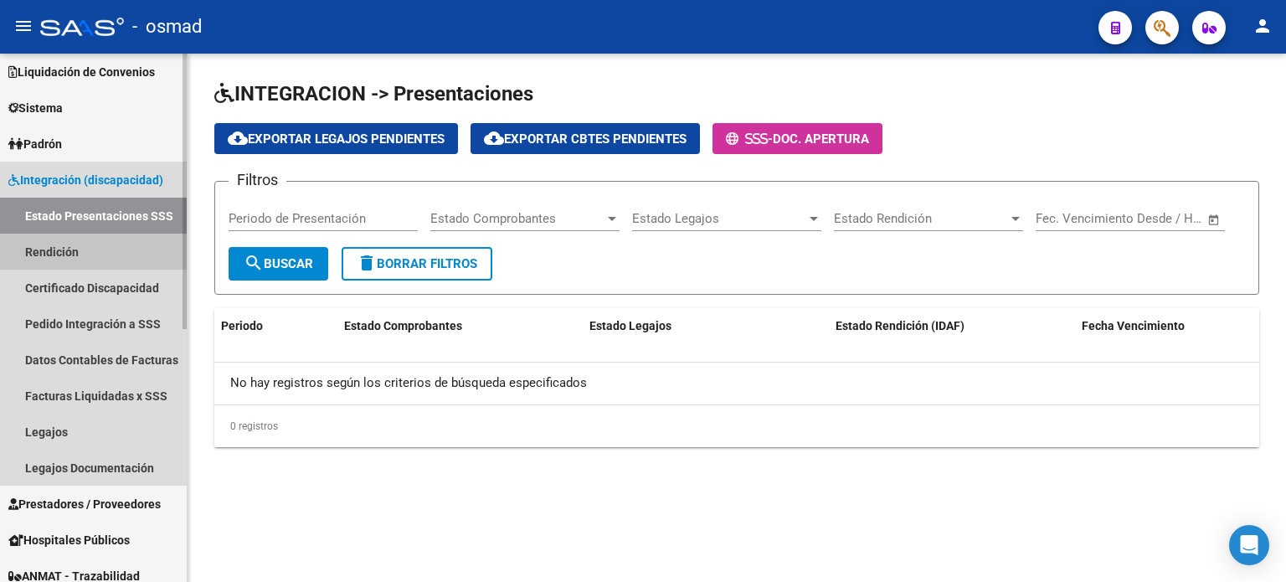
click at [57, 251] on link "Rendición" at bounding box center [93, 252] width 187 height 36
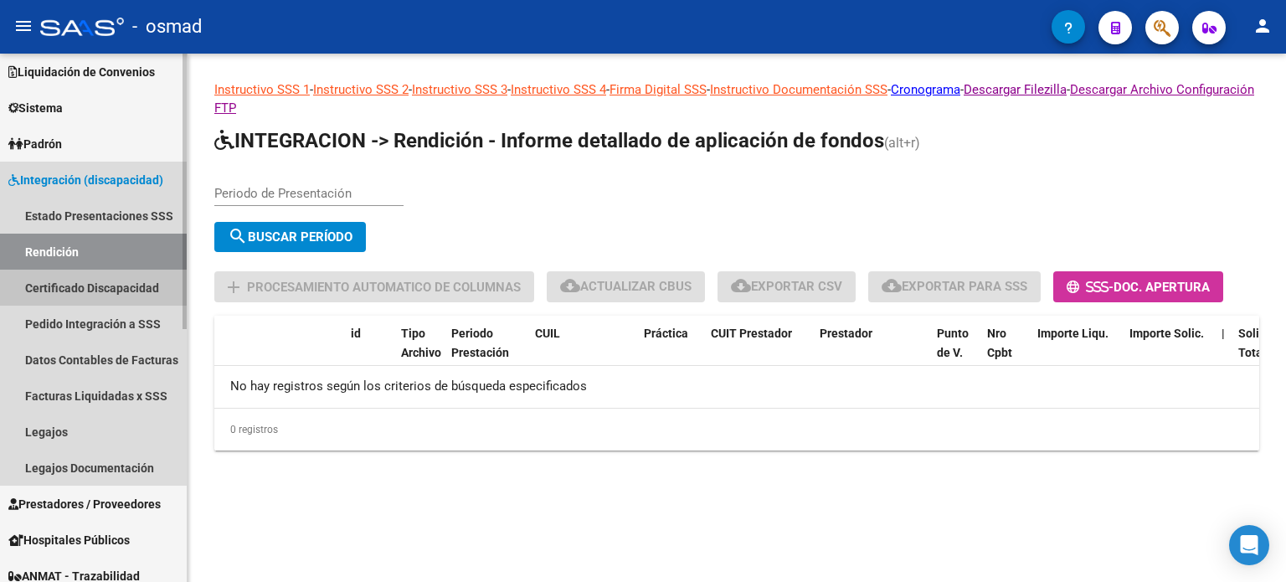
click at [64, 276] on link "Certificado Discapacidad" at bounding box center [93, 288] width 187 height 36
